Goal: Find specific page/section: Find specific page/section

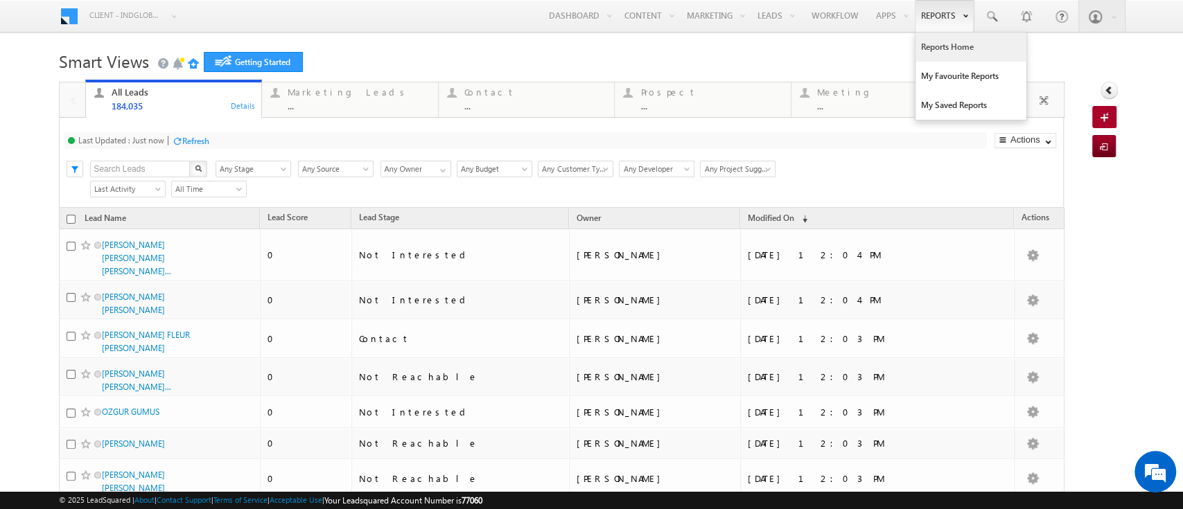
click at [935, 43] on link "Reports Home" at bounding box center [971, 47] width 111 height 29
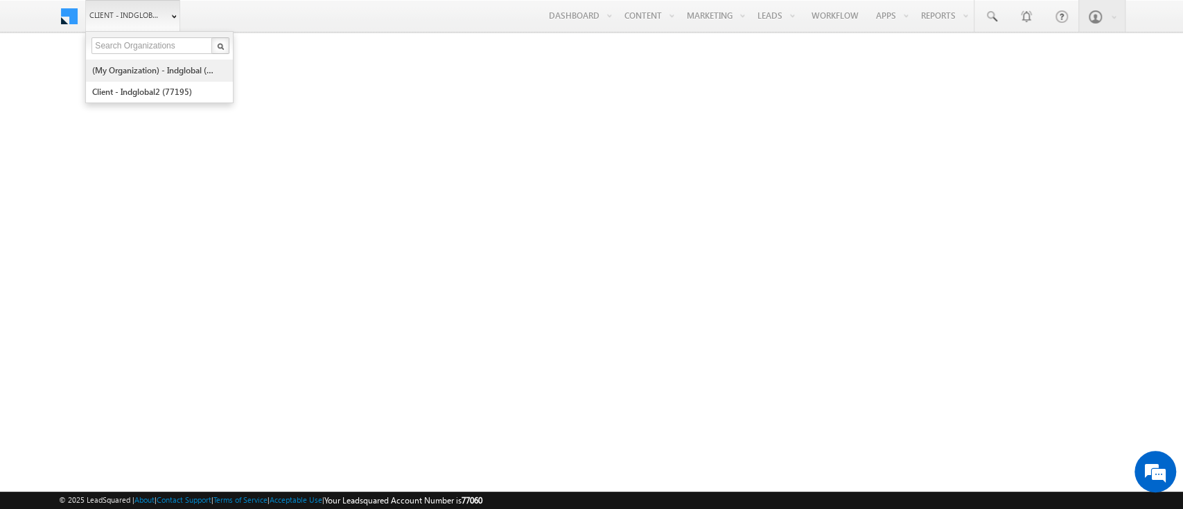
click at [138, 73] on link "(My Organization) - indglobal (48060)" at bounding box center [154, 70] width 127 height 21
